Goal: Task Accomplishment & Management: Manage account settings

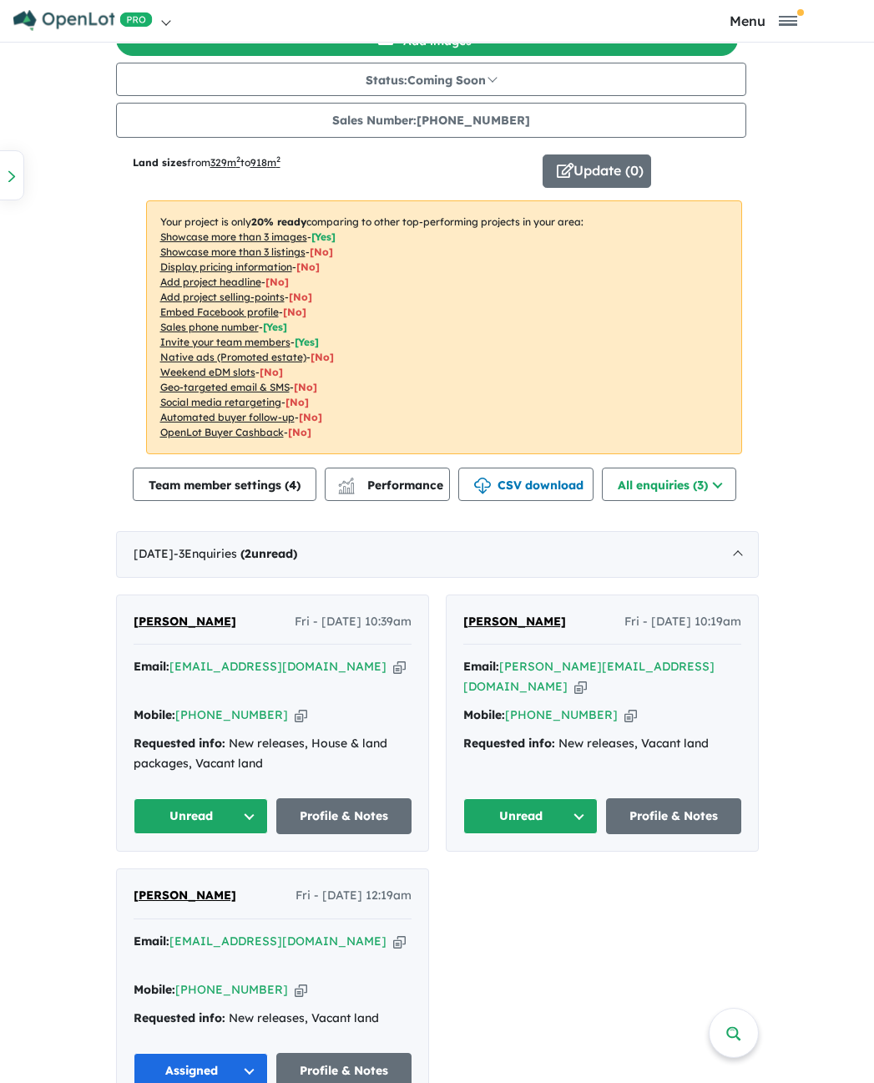
scroll to position [5, 0]
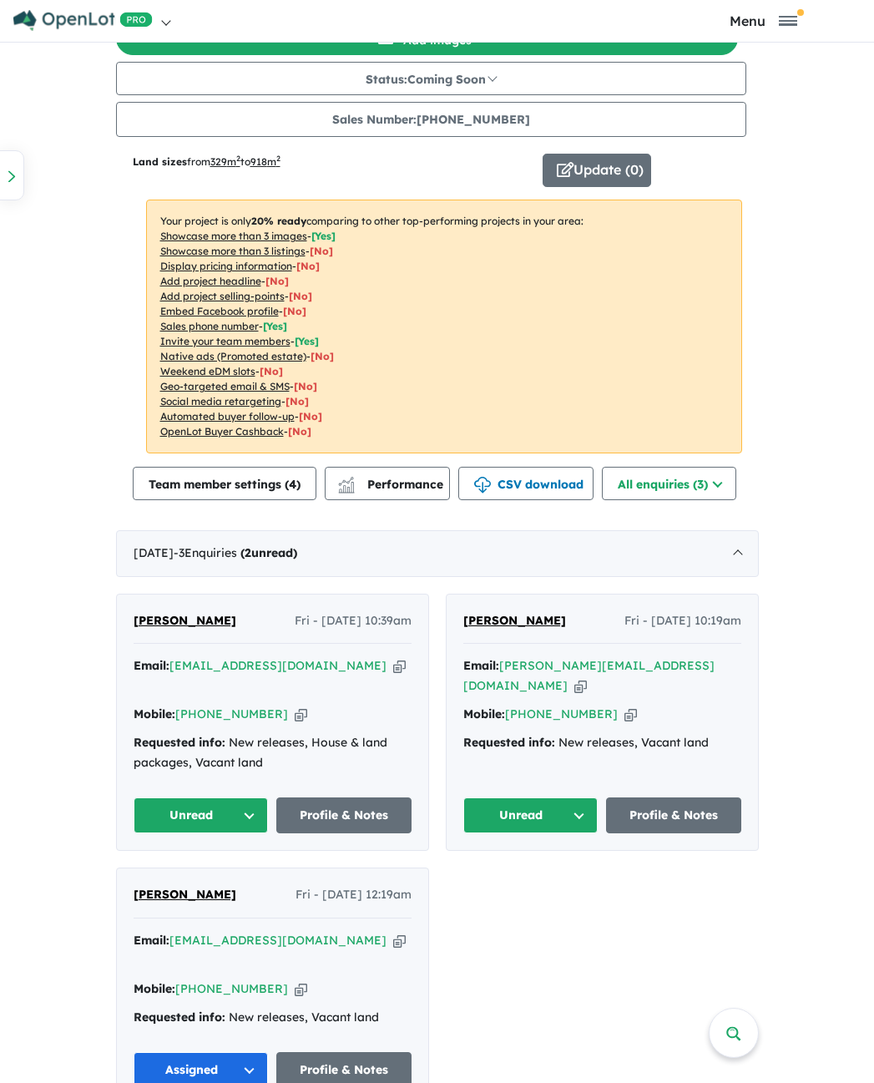
click at [214, 797] on button "Unread" at bounding box center [201, 815] width 135 height 36
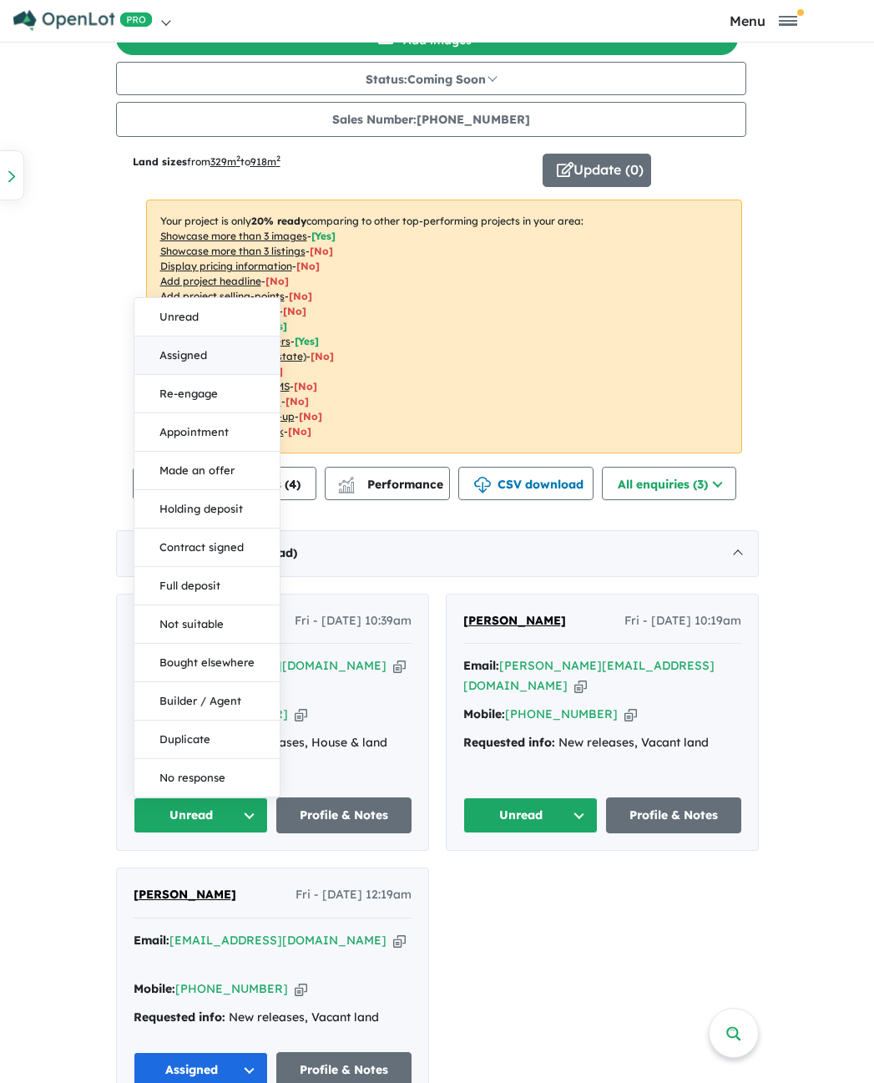
click at [220, 343] on button "Assigned" at bounding box center [206, 355] width 145 height 38
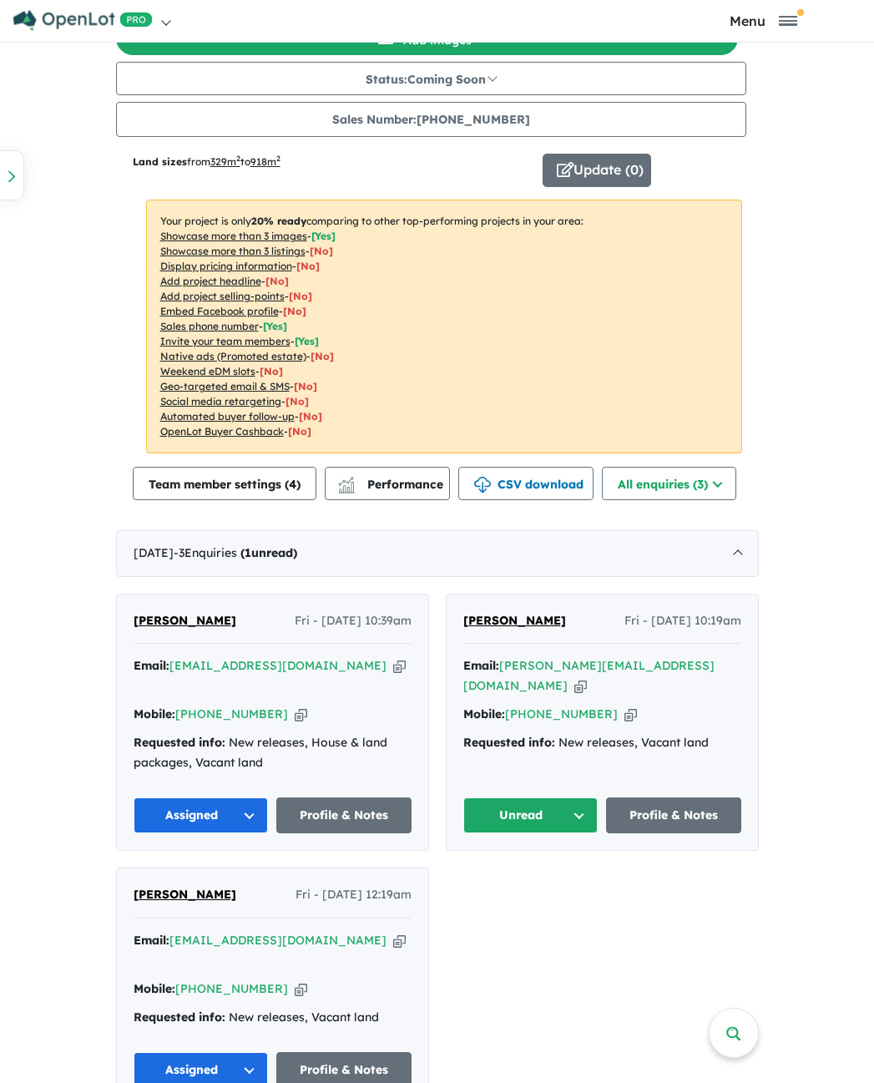
click at [526, 803] on button "Unread" at bounding box center [530, 815] width 135 height 36
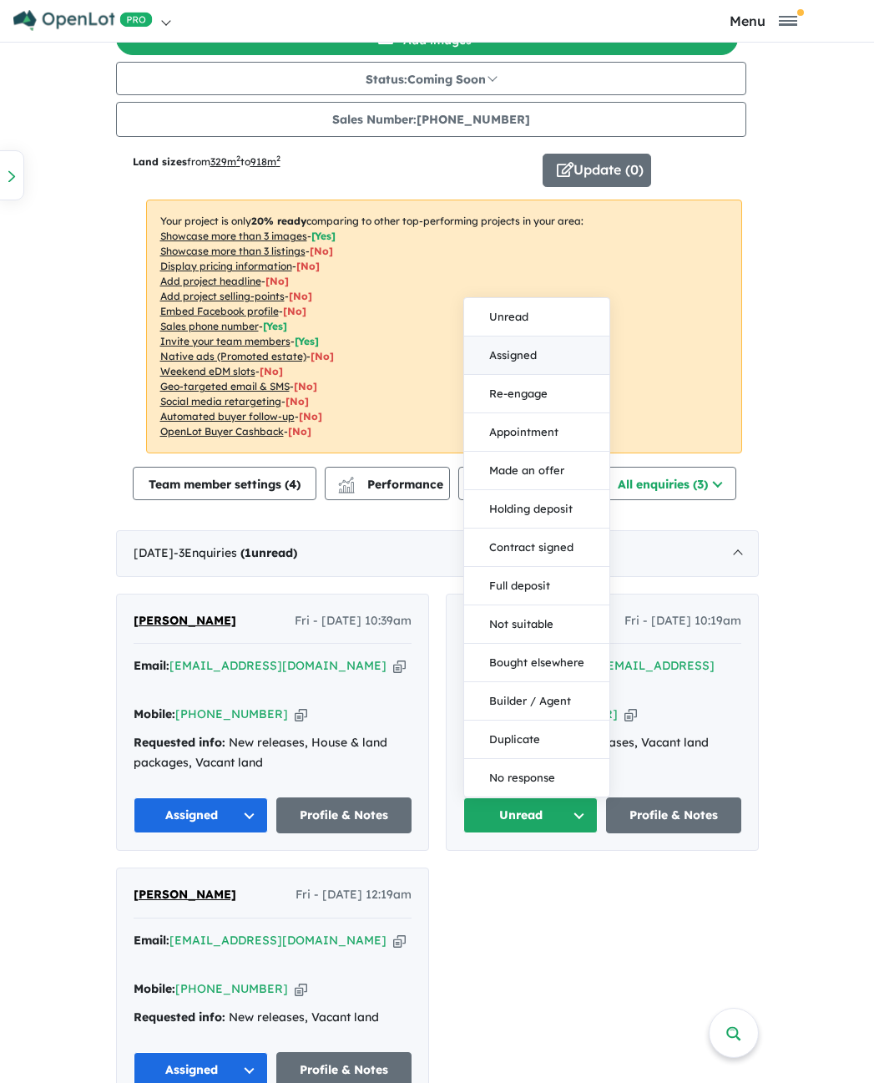
click at [513, 336] on button "Assigned" at bounding box center [536, 355] width 145 height 38
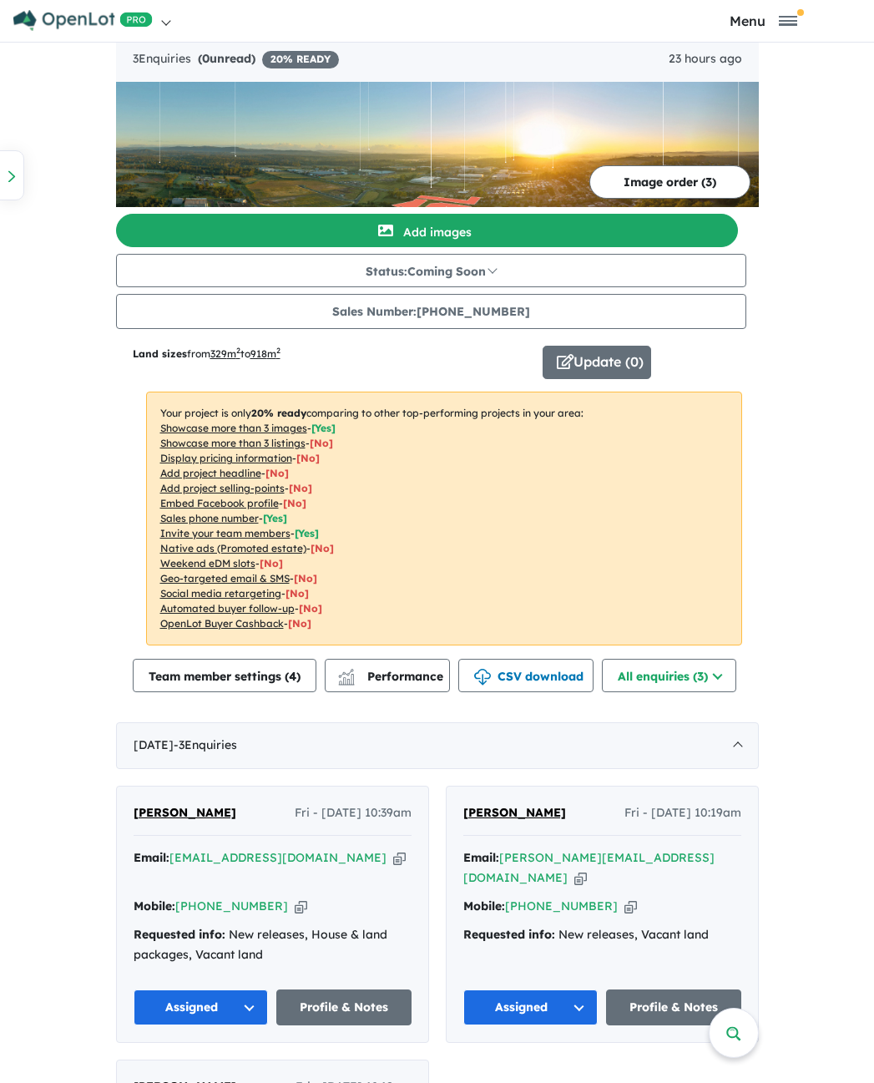
scroll to position [0, 0]
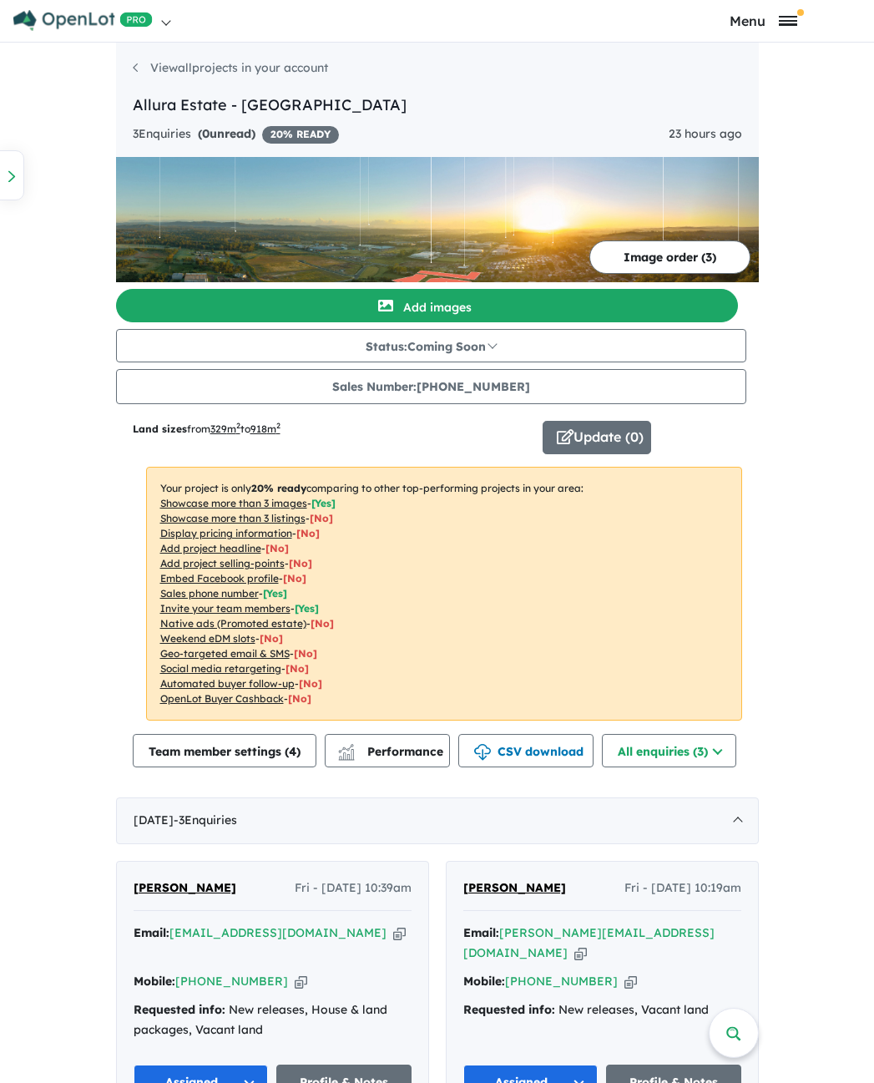
click at [783, 23] on span "Toggle navigation" at bounding box center [788, 21] width 18 height 10
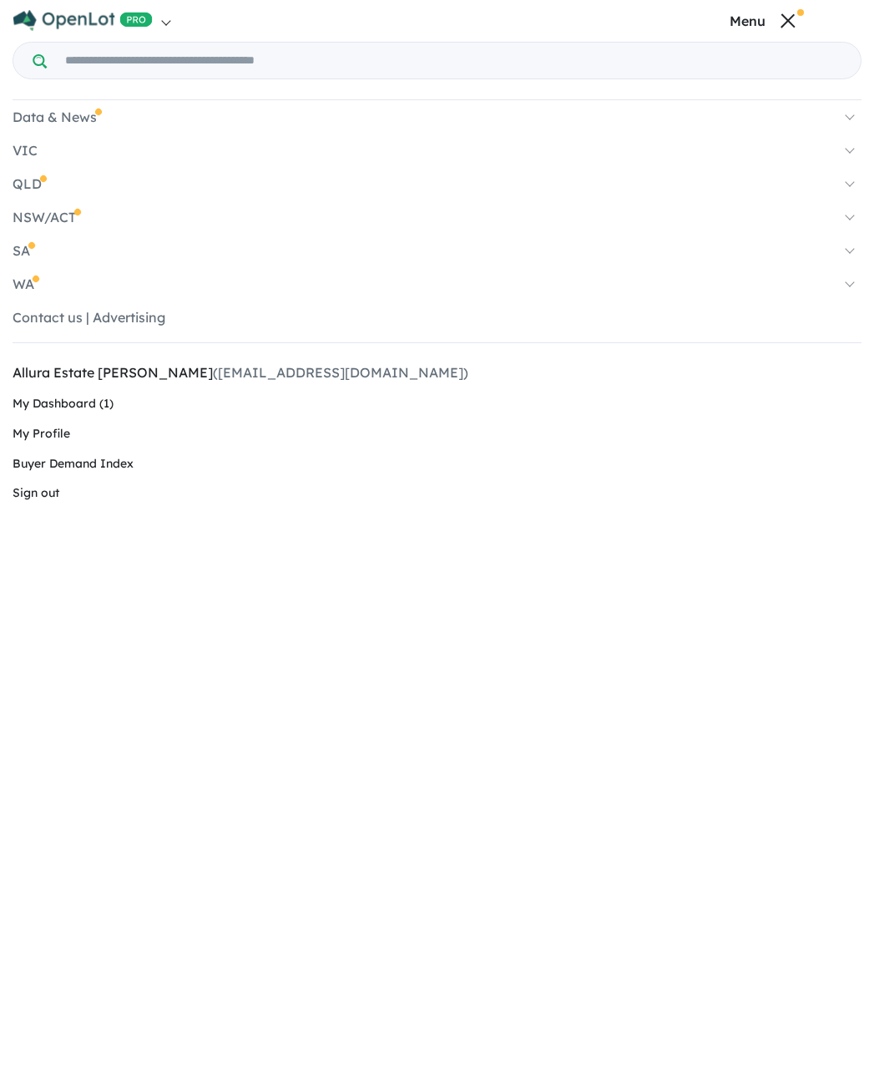
click at [781, 23] on span "Toggle navigation" at bounding box center [788, 20] width 14 height 14
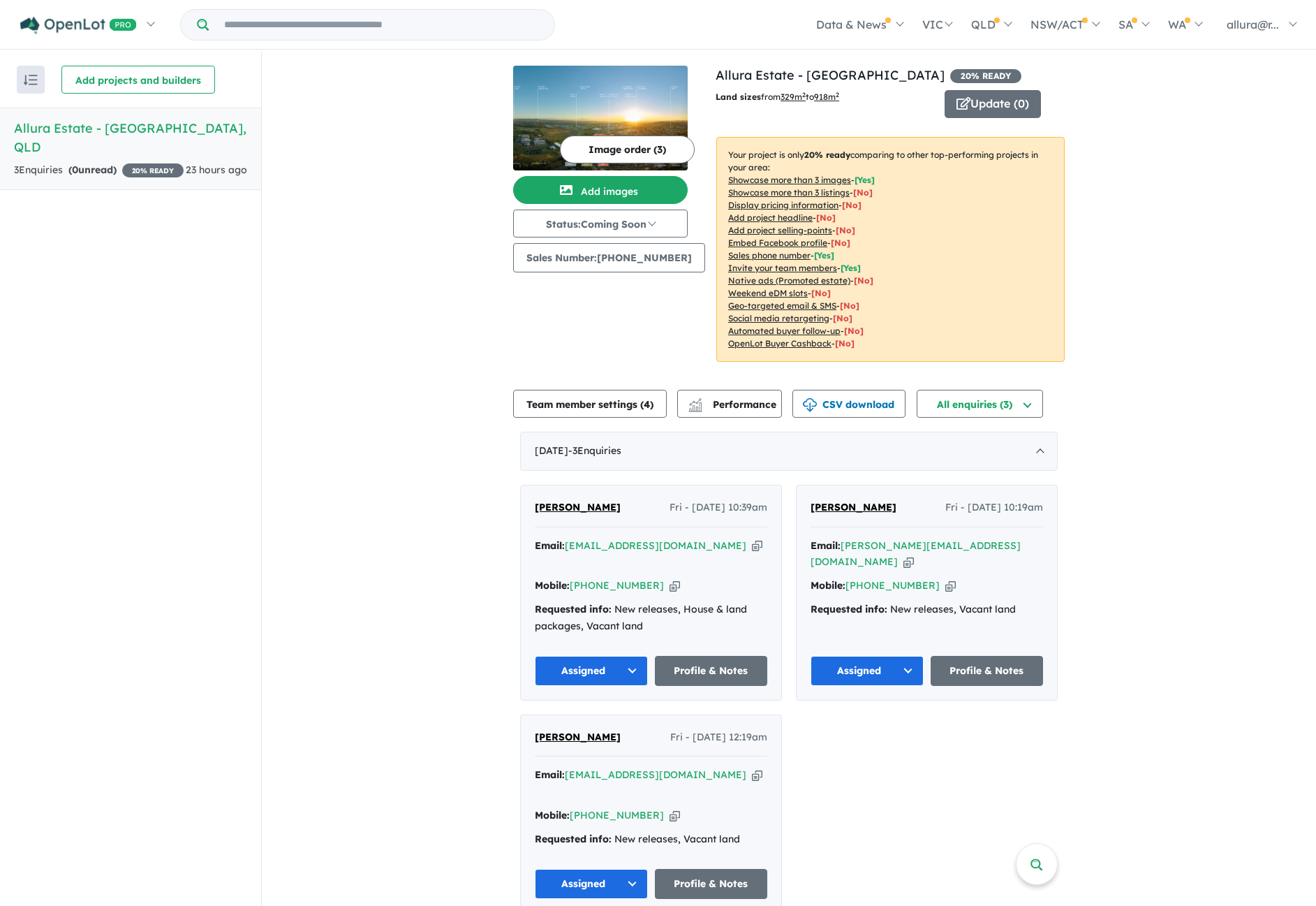
scroll to position [3, 0]
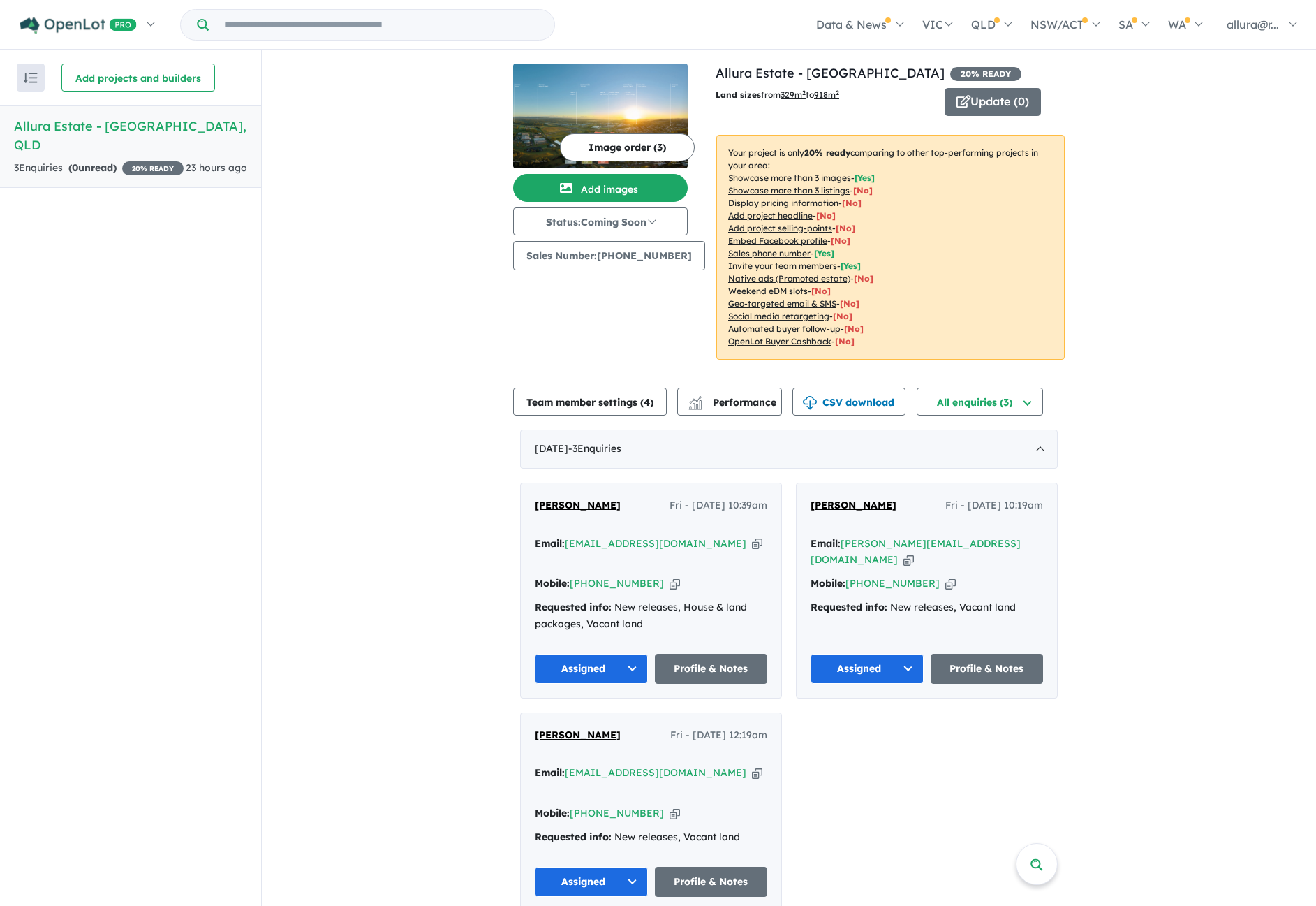
click at [632, 867] on button "Assigned" at bounding box center [591, 882] width 113 height 30
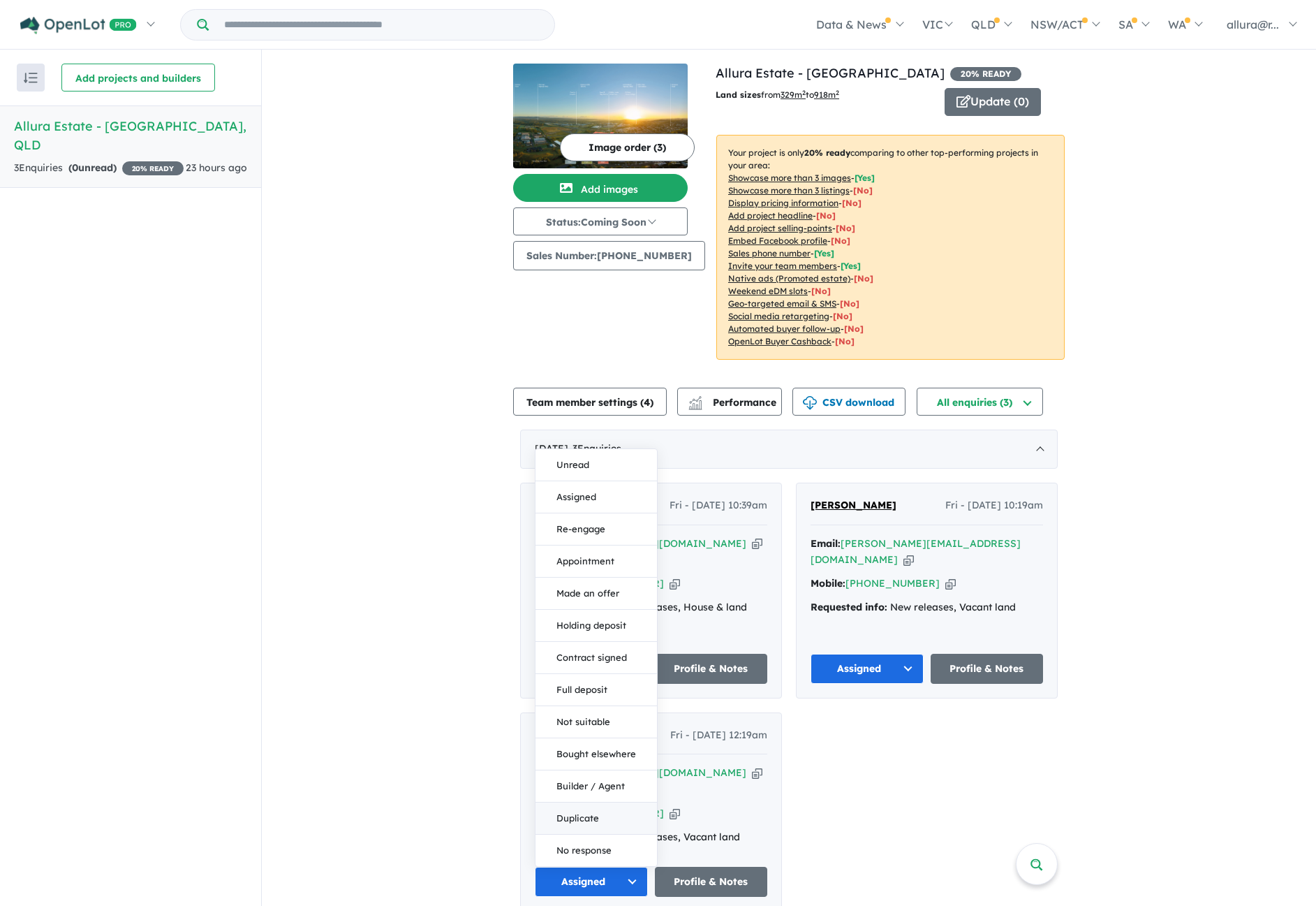
click at [571, 802] on button "Duplicate" at bounding box center [596, 818] width 121 height 32
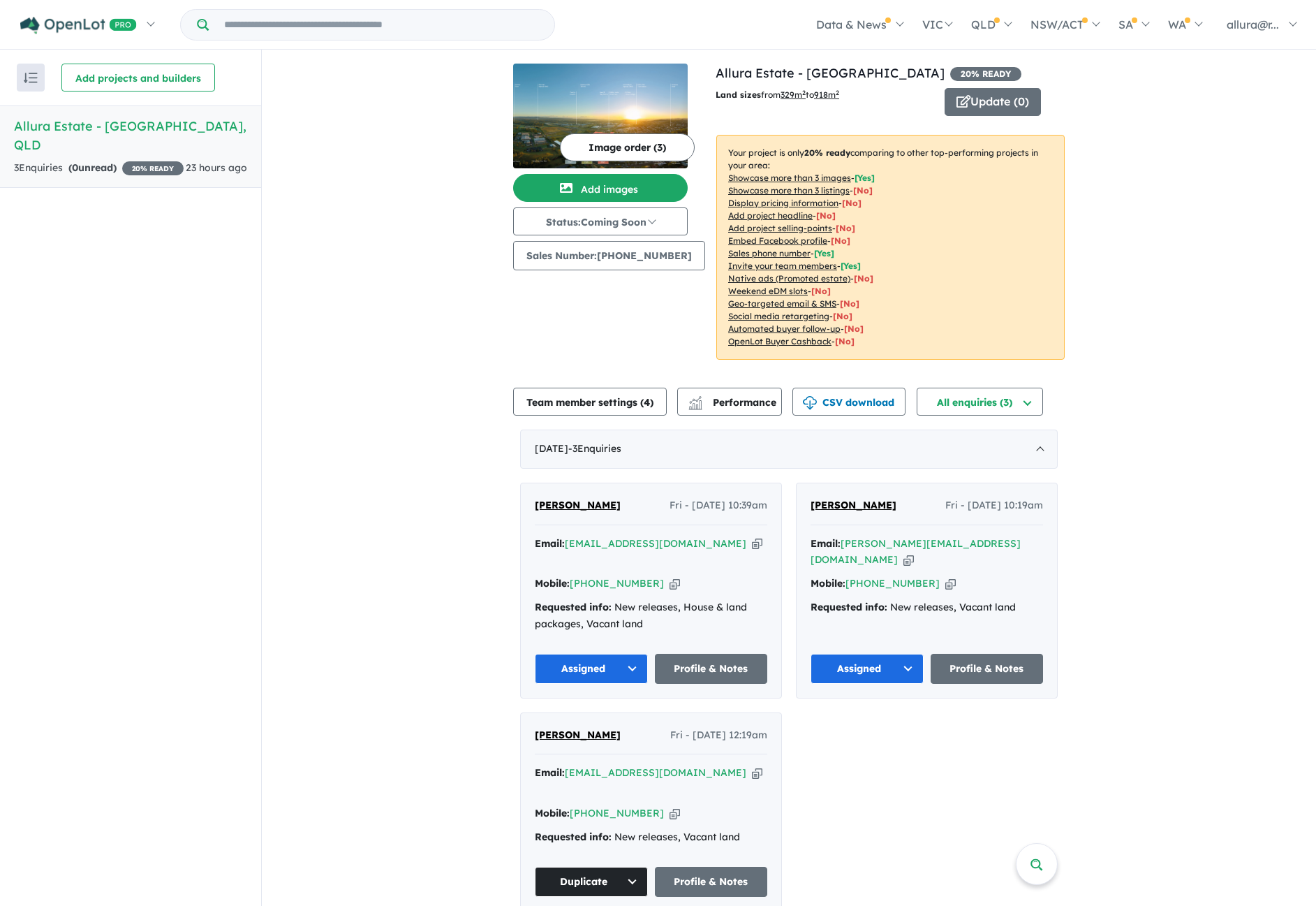
click at [741, 654] on button "Assigned" at bounding box center [867, 668] width 113 height 30
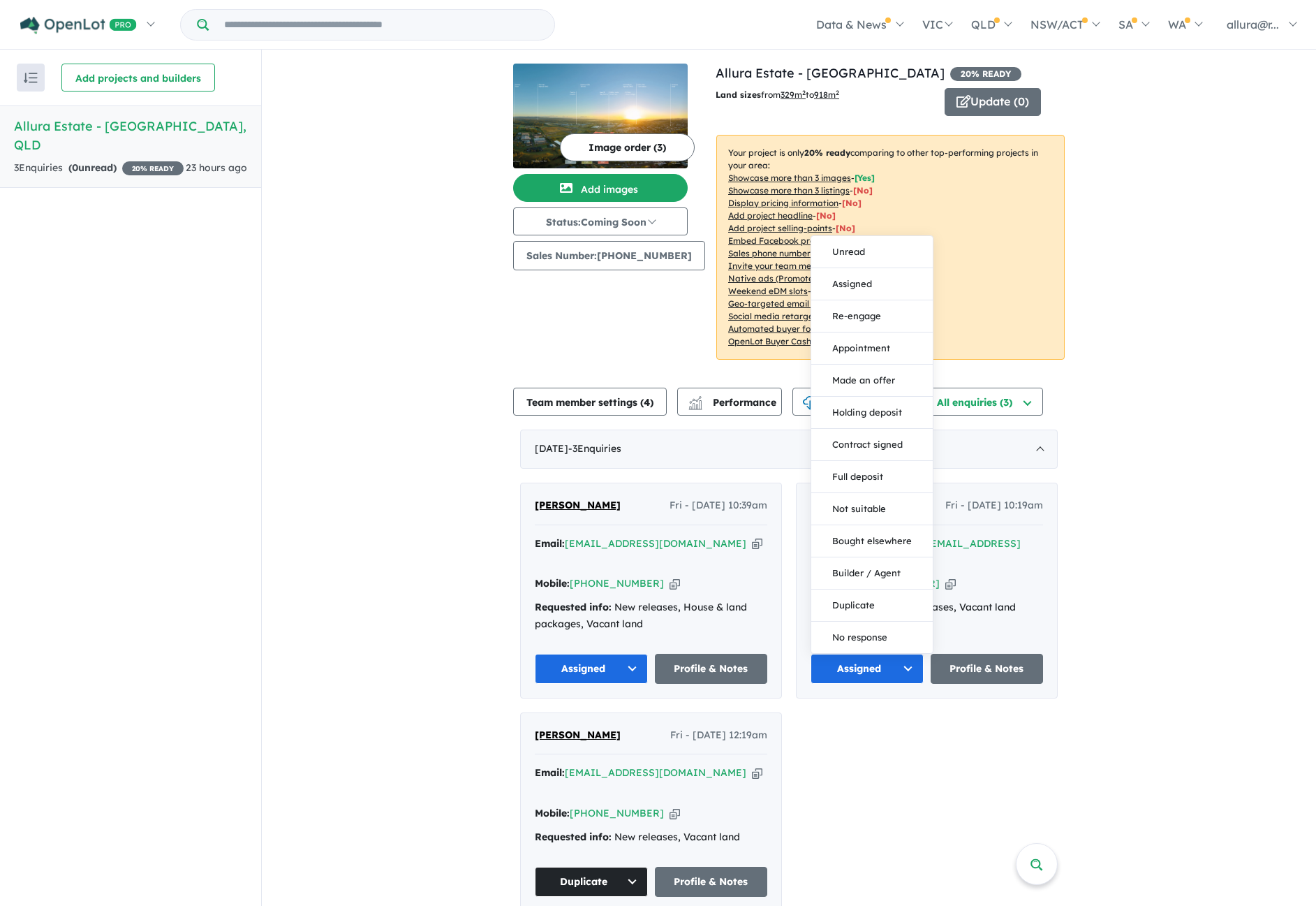
click at [741, 654] on button "Assigned" at bounding box center [867, 668] width 113 height 30
